Goal: Navigation & Orientation: Understand site structure

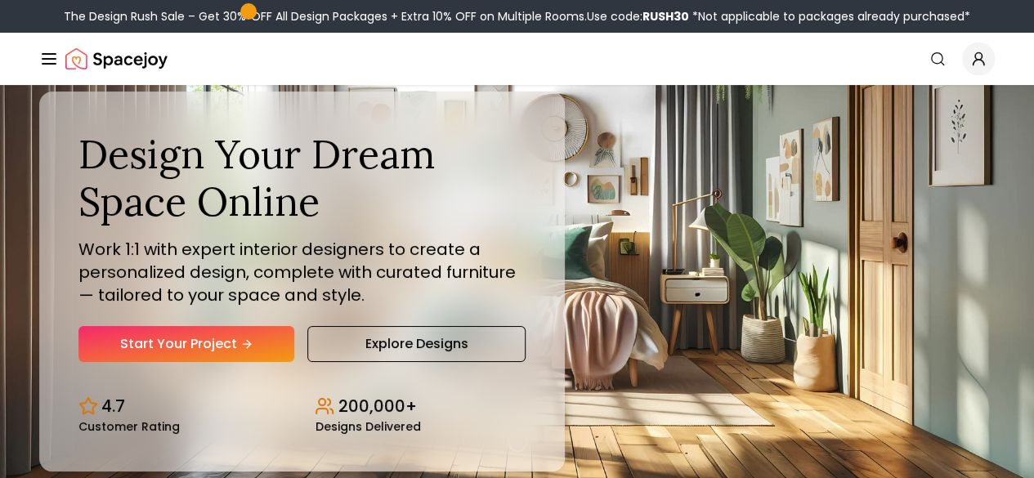
click at [0, 0] on button "How It Works" at bounding box center [0, 0] width 0 height 0
click at [0, 0] on link "AI Design" at bounding box center [0, 0] width 0 height 0
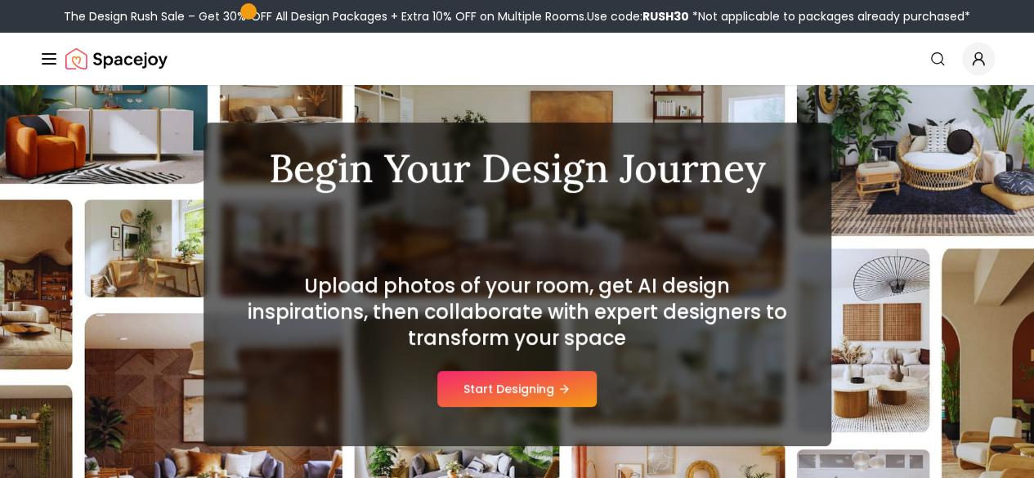
scroll to position [245, 0]
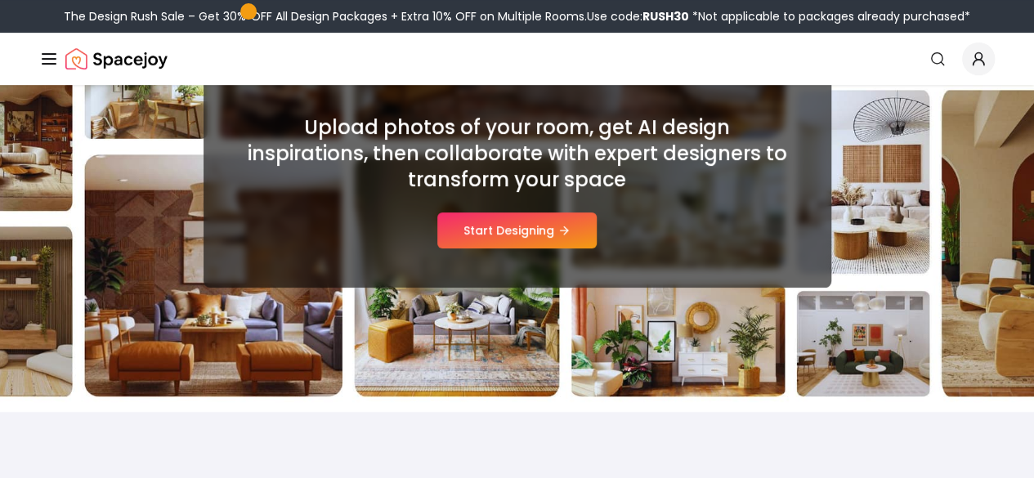
click at [0, 0] on link "Shop" at bounding box center [0, 0] width 0 height 0
click at [0, 0] on icon "Global" at bounding box center [0, 0] width 0 height 0
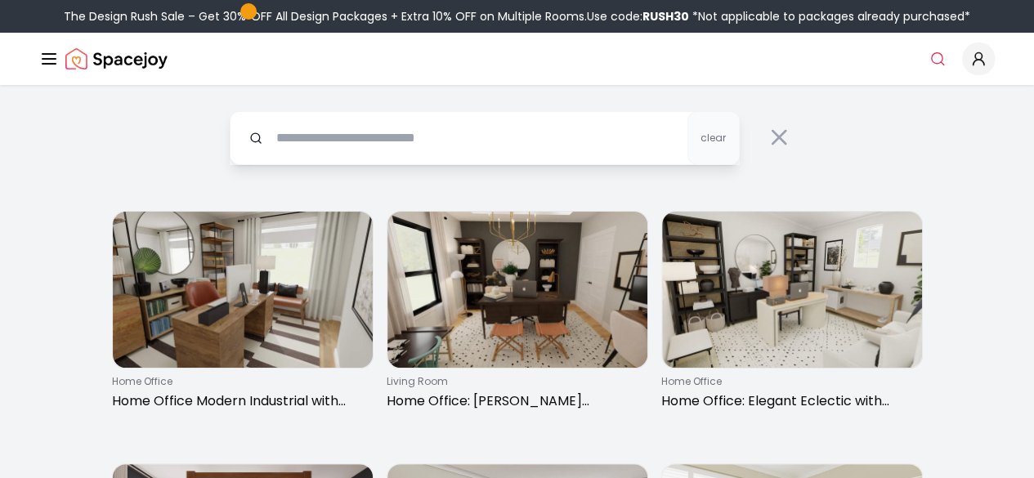
click at [0, 0] on img "Main" at bounding box center [0, 0] width 0 height 0
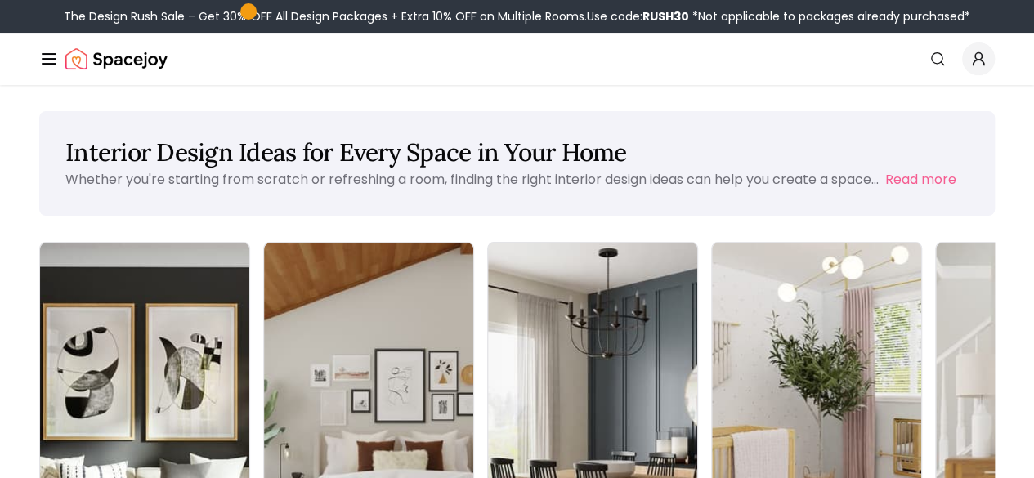
click at [0, 0] on img "Main" at bounding box center [0, 0] width 0 height 0
click at [0, 0] on div "Room Designs" at bounding box center [0, 0] width 0 height 0
click at [0, 0] on icon "Main" at bounding box center [0, 0] width 0 height 0
click at [0, 0] on div "Customer Stories" at bounding box center [0, 0] width 0 height 0
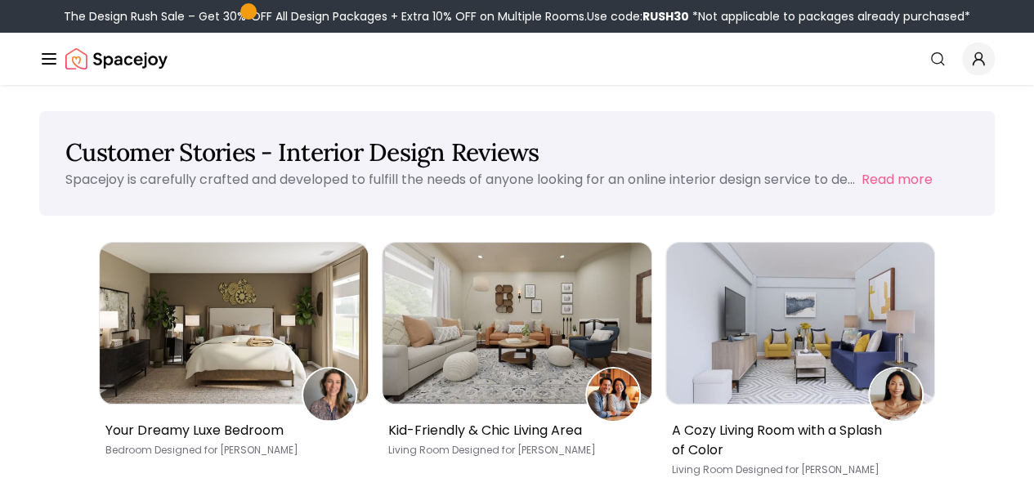
click at [0, 0] on div "Room Designs" at bounding box center [0, 0] width 0 height 0
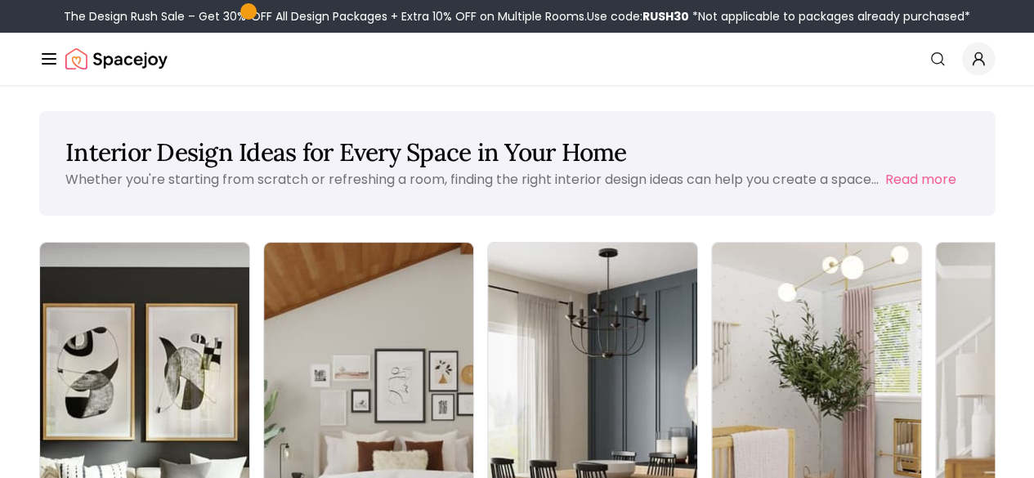
click at [0, 0] on icon "Main" at bounding box center [0, 0] width 0 height 0
click at [42, 213] on div "Interior Design Ideas for Every Space in Your Home Whether you're starting from…" at bounding box center [517, 163] width 956 height 105
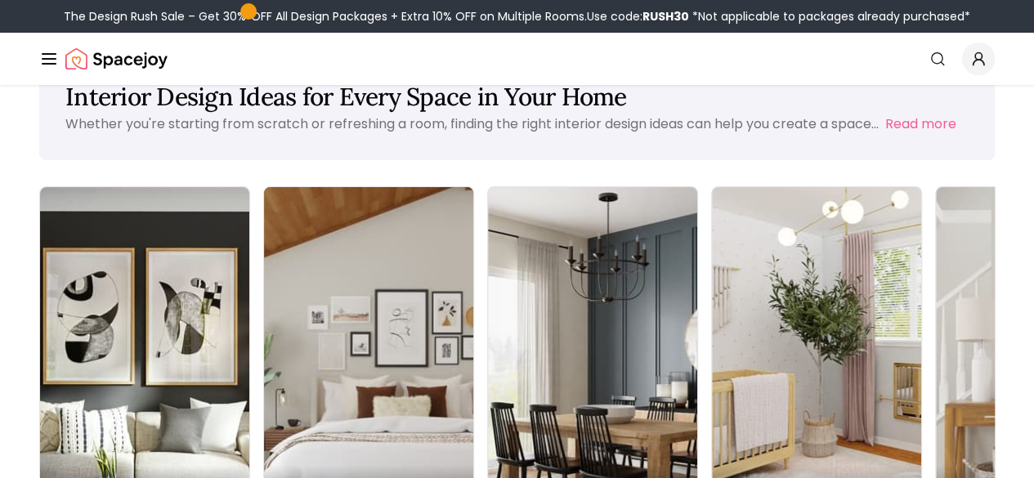
scroll to position [82, 0]
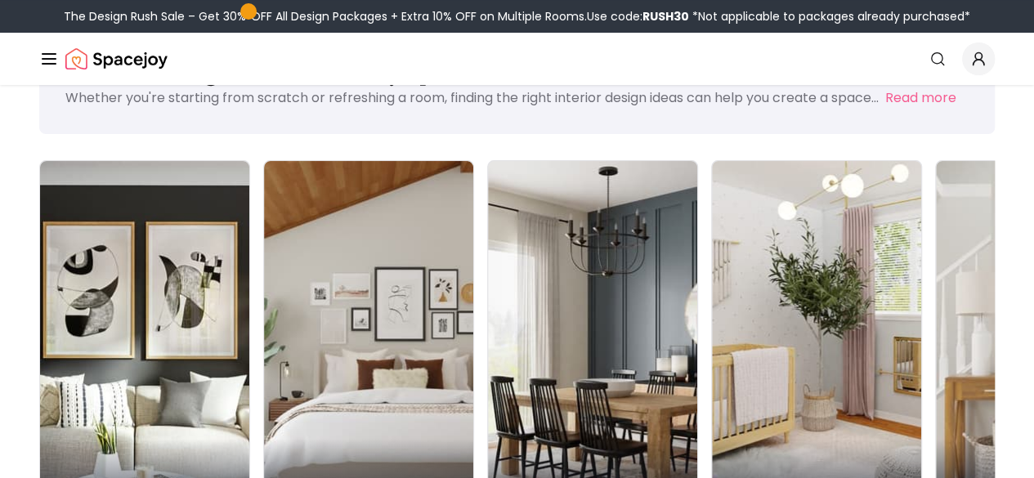
click at [0, 0] on link "Shop" at bounding box center [0, 0] width 0 height 0
